Goal: Information Seeking & Learning: Check status

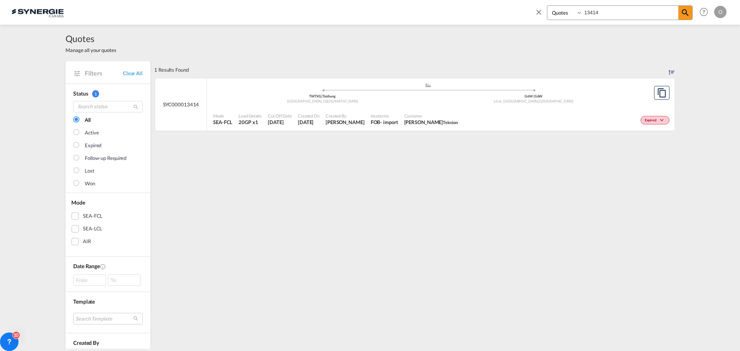
select select "Quotes"
drag, startPoint x: 614, startPoint y: 13, endPoint x: 550, endPoint y: 10, distance: 64.5
click at [550, 10] on div "Bookings Quotes Enquiries 13414" at bounding box center [620, 12] width 146 height 15
click at [356, 123] on span "Adriana Groposila" at bounding box center [345, 122] width 39 height 7
drag, startPoint x: 605, startPoint y: 14, endPoint x: 562, endPoint y: 11, distance: 42.9
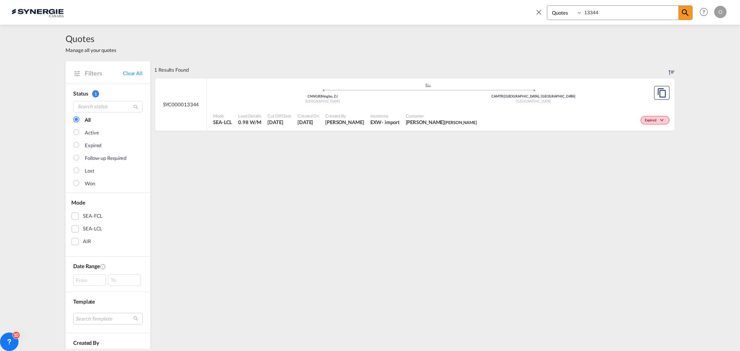
click at [562, 11] on div "Bookings Quotes Enquiries 13344" at bounding box center [620, 12] width 146 height 15
click at [344, 124] on span "Karen Mercier" at bounding box center [345, 122] width 39 height 7
drag, startPoint x: 614, startPoint y: 10, endPoint x: 551, endPoint y: 9, distance: 62.9
click at [551, 9] on div "Bookings Quotes Enquiries 13472" at bounding box center [620, 12] width 146 height 15
click at [342, 124] on span "Adriana Groposila" at bounding box center [345, 122] width 39 height 7
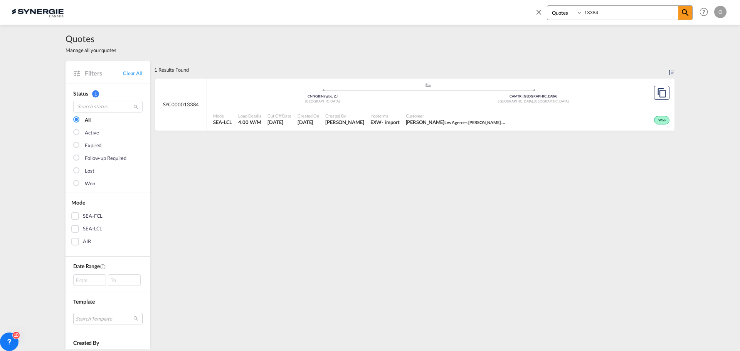
drag, startPoint x: 619, startPoint y: 10, endPoint x: 547, endPoint y: 12, distance: 72.2
click at [548, 12] on div "Bookings Quotes Enquiries 13384" at bounding box center [620, 12] width 146 height 15
type input "12987"
click at [486, 123] on span "APP GROUP" at bounding box center [498, 122] width 24 height 6
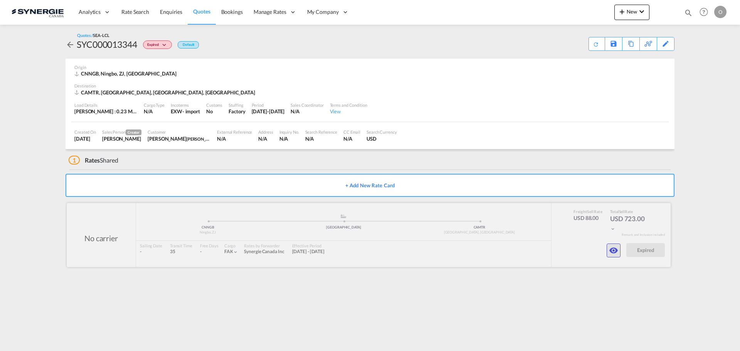
click at [617, 252] on md-icon "icon-eye" at bounding box center [613, 250] width 9 height 9
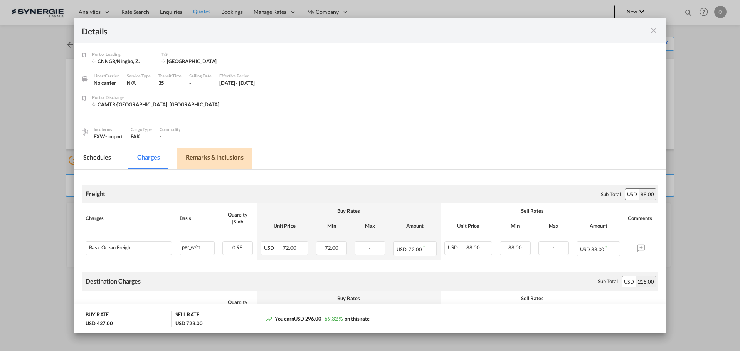
click at [231, 156] on md-tab-item "Remarks & Inclusions" at bounding box center [215, 158] width 76 height 21
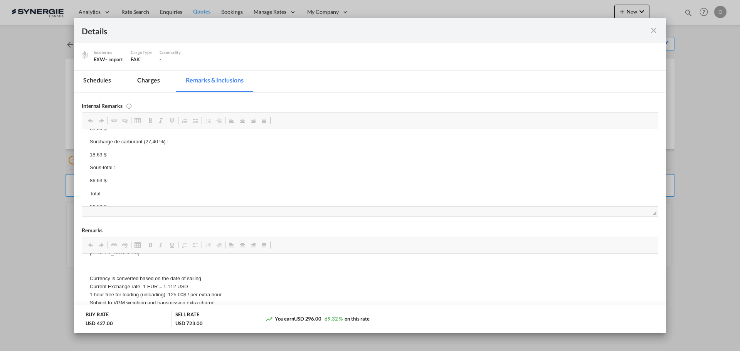
scroll to position [77, 0]
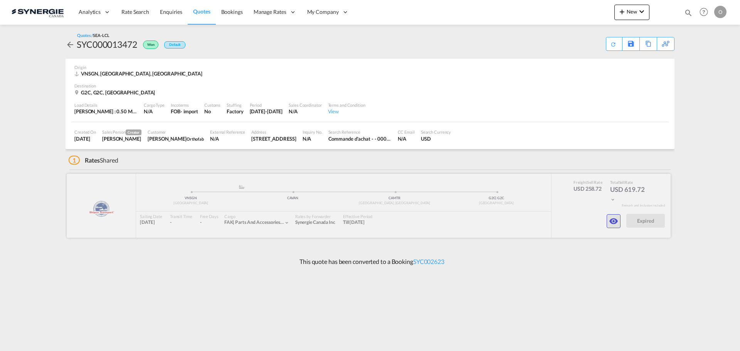
click at [615, 223] on md-icon "icon-eye" at bounding box center [613, 221] width 9 height 9
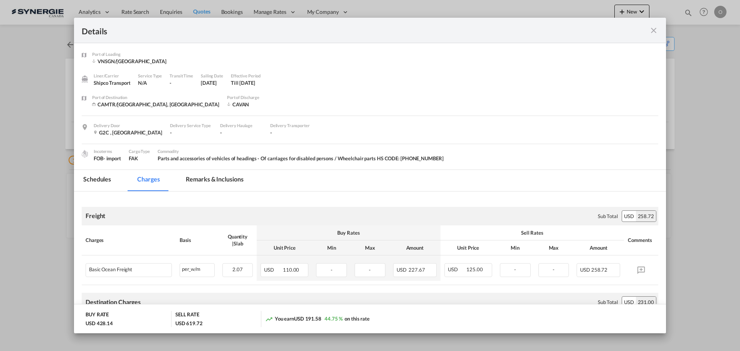
click at [652, 30] on md-icon "icon-close fg-AAA8AD m-0 cursor" at bounding box center [653, 30] width 9 height 9
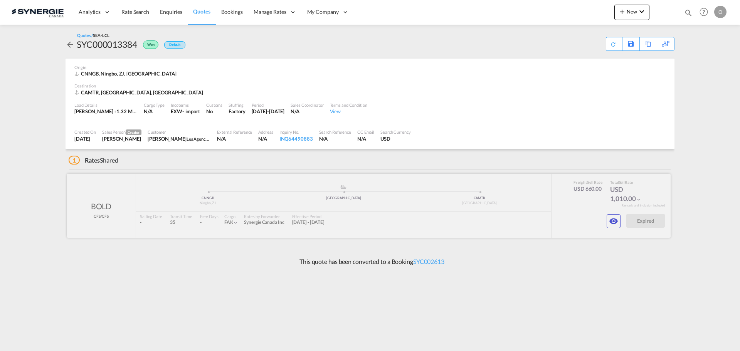
click at [618, 230] on div "BOLD CFS/CFS added by you .a{fill:#aaa8ad;} .a{fill:#aaa8ad;} CNNGB Ningbo, ZJ …" at bounding box center [369, 206] width 604 height 64
click at [614, 224] on md-icon "icon-eye" at bounding box center [613, 221] width 9 height 9
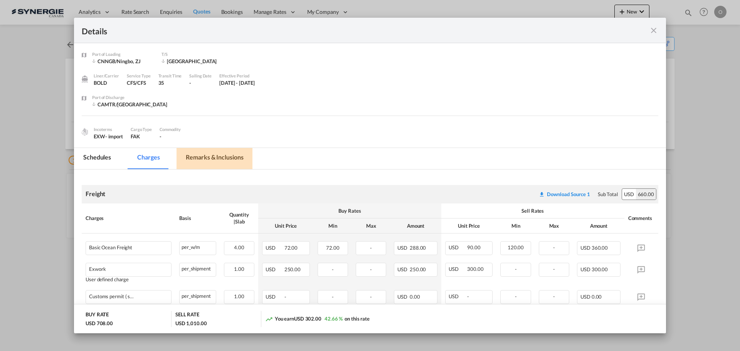
click at [209, 159] on md-tab-item "Remarks & Inclusions" at bounding box center [215, 158] width 76 height 21
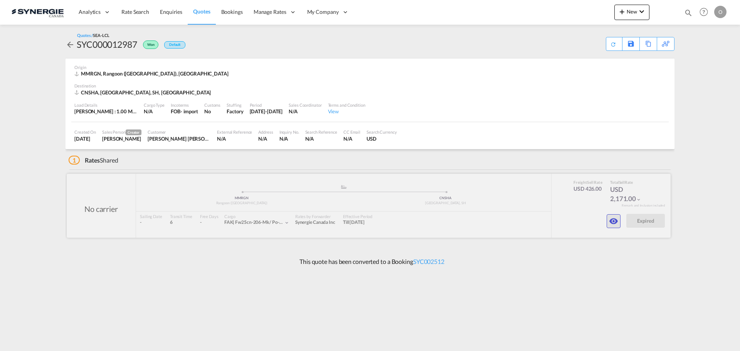
click at [616, 219] on md-icon "icon-eye" at bounding box center [613, 221] width 9 height 9
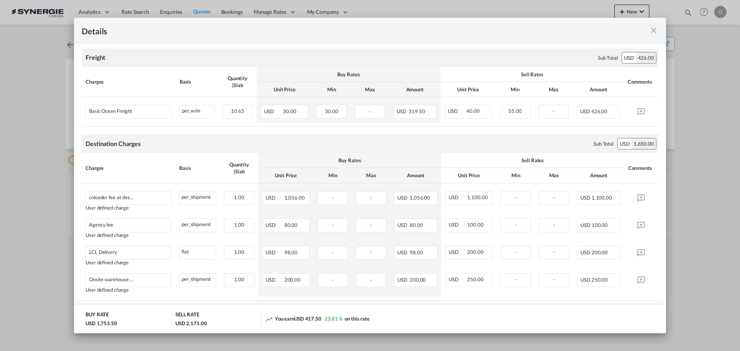
scroll to position [98, 0]
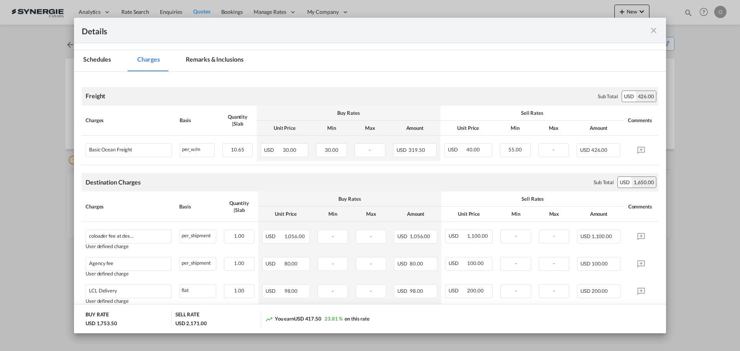
click at [221, 57] on md-tab-item "Remarks & Inclusions" at bounding box center [215, 60] width 76 height 21
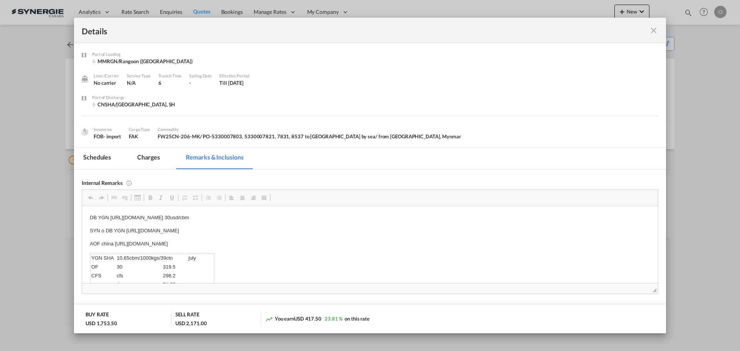
scroll to position [8, 0]
drag, startPoint x: 115, startPoint y: 235, endPoint x: 332, endPoint y: 231, distance: 217.2
click at [332, 231] on body "DB YGN [URL][DOMAIN_NAME] 30usd/cbm SYN o DB YGN [URL][DOMAIN_NAME] AOF china […" at bounding box center [370, 288] width 561 height 165
copy p "[URL][DOMAIN_NAME]"
click at [148, 158] on md-tab-item "Charges" at bounding box center [148, 158] width 41 height 21
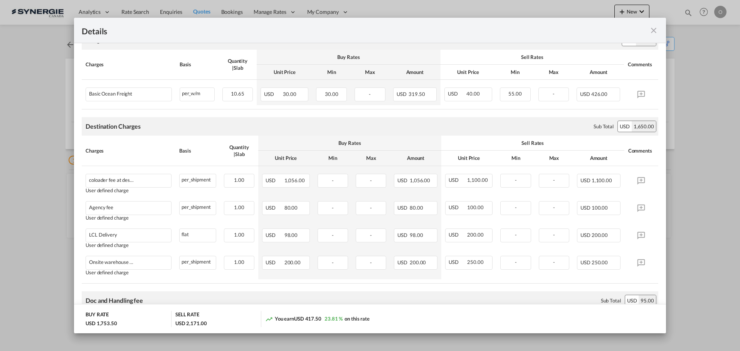
scroll to position [154, 0]
